Goal: Find specific page/section: Find specific page/section

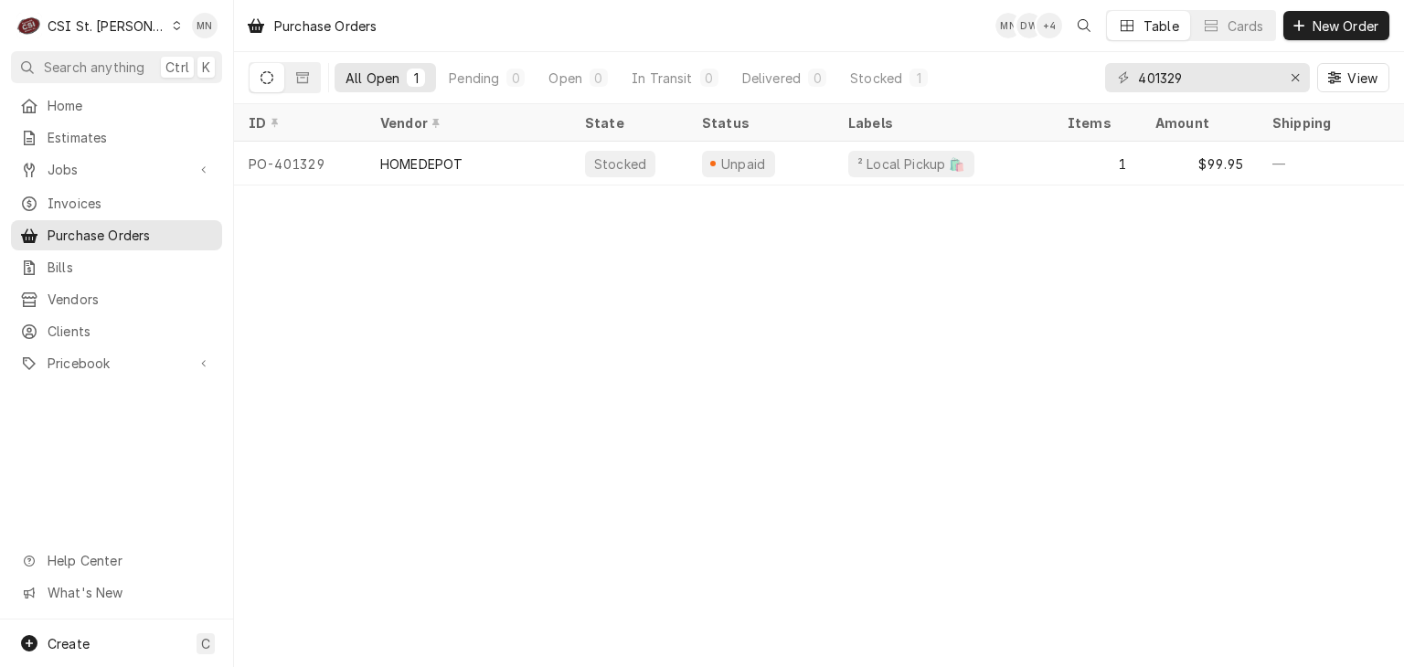
click at [110, 26] on div "CSI St. Louis" at bounding box center [107, 25] width 119 height 19
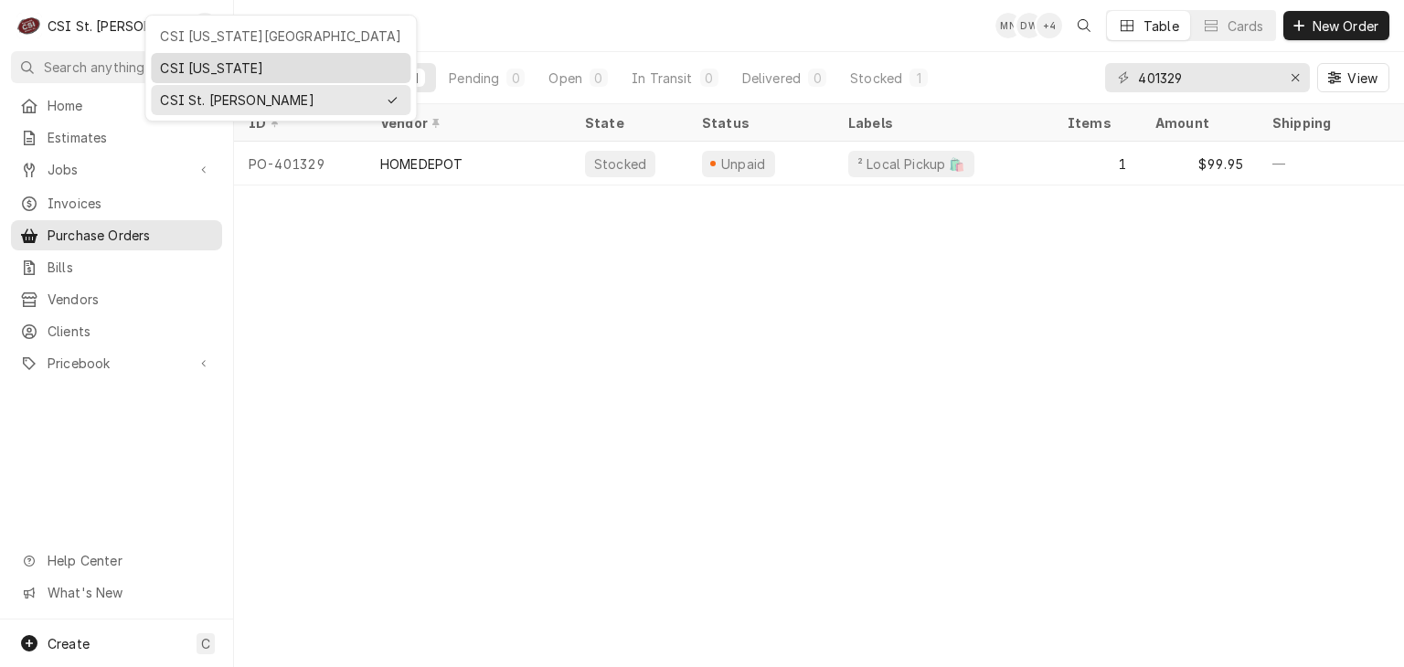
click at [194, 69] on div "CSI [US_STATE]" at bounding box center [280, 67] width 241 height 19
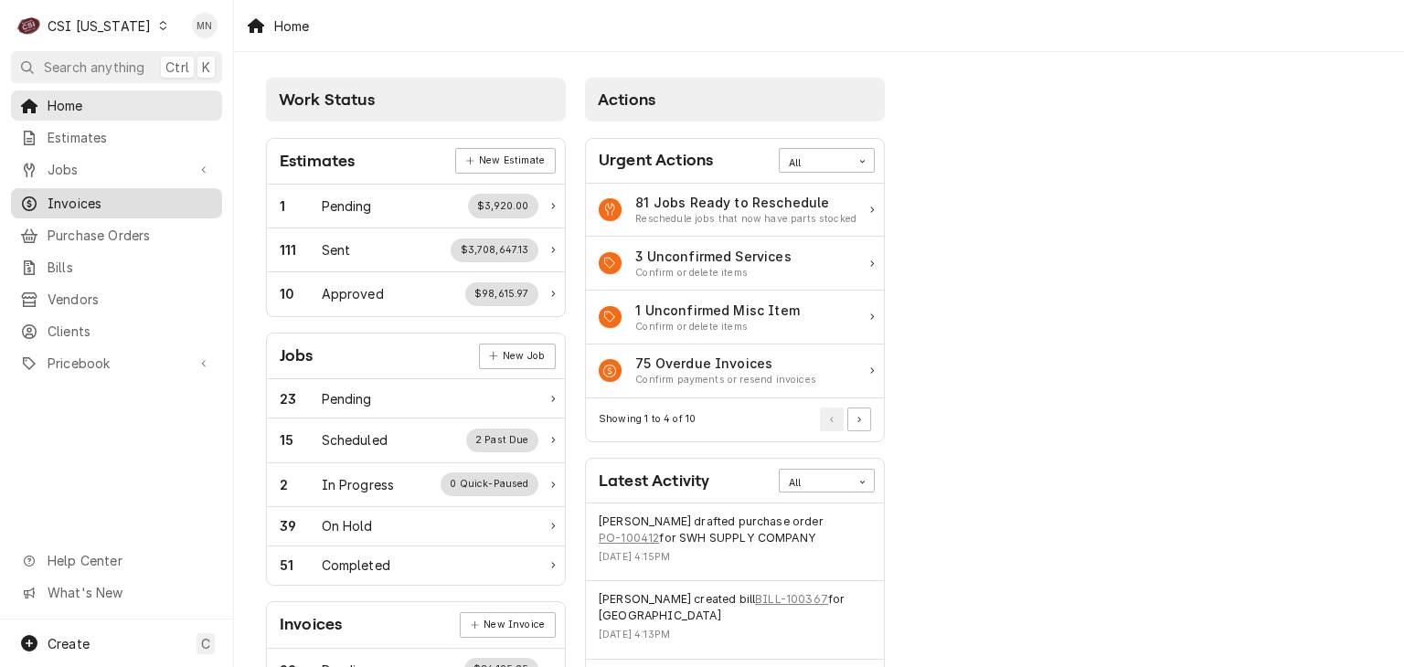
click at [84, 206] on div "Invoices" at bounding box center [117, 203] width 204 height 23
